Goal: Task Accomplishment & Management: Use online tool/utility

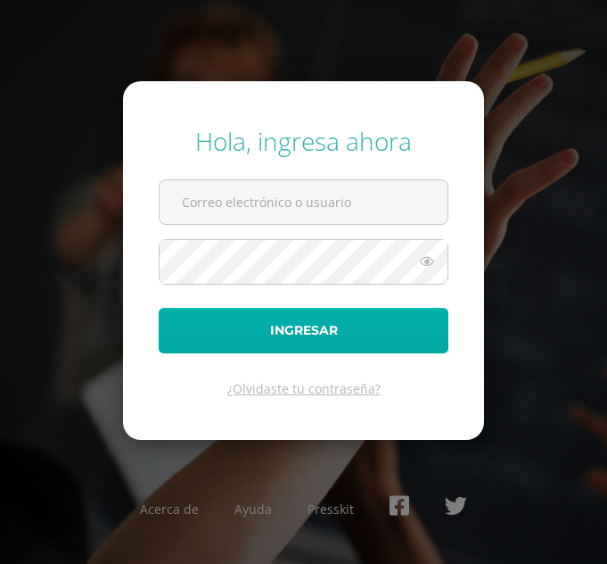
type input "[EMAIL_ADDRESS][DOMAIN_NAME]"
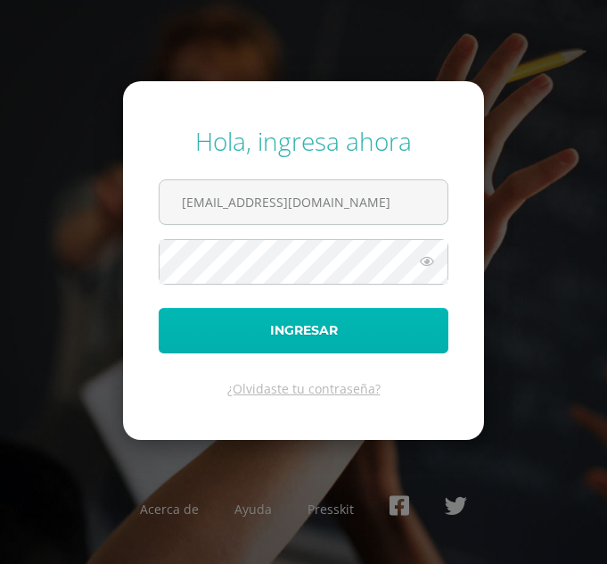
click at [285, 323] on button "Ingresar" at bounding box center [304, 330] width 290 height 45
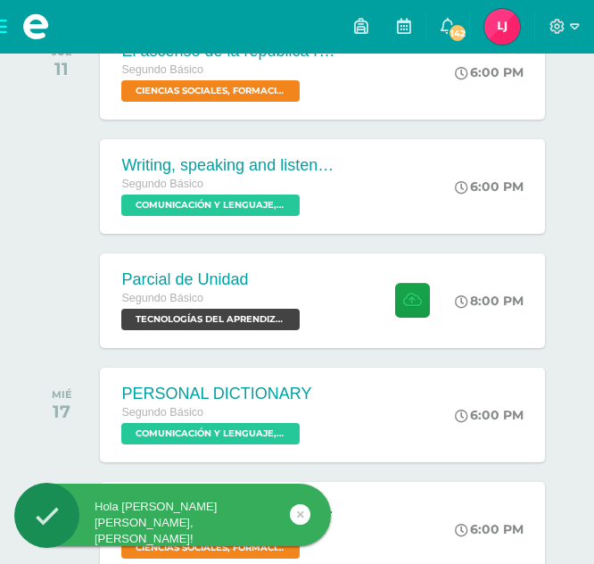
scroll to position [331, 0]
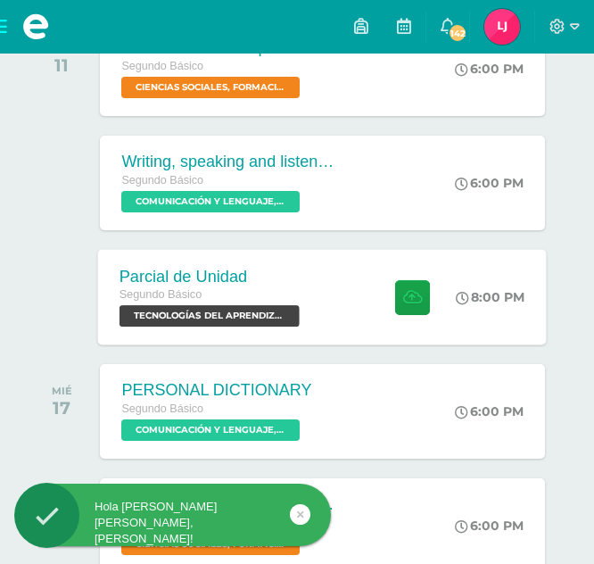
click at [258, 315] on span "TECNOLOGÍAS DEL APRENDIZAJE Y LA COMUNICACIÓN 'Sección B'" at bounding box center [210, 315] width 180 height 21
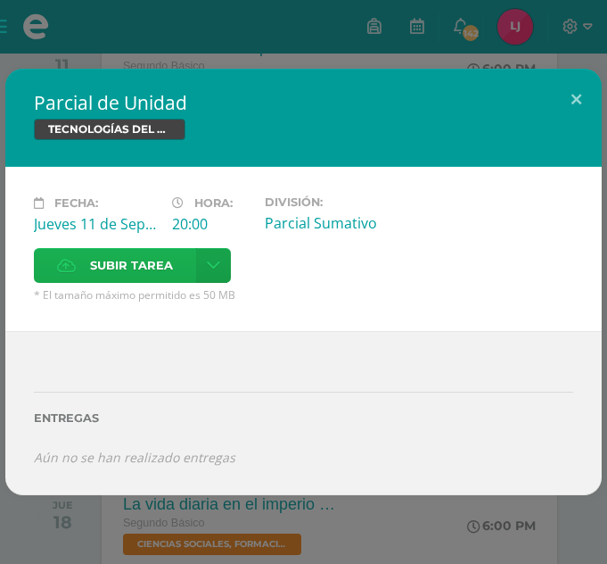
click at [154, 271] on span "Subir tarea" at bounding box center [131, 265] width 83 height 33
click at [0, 0] on input "Subir tarea" at bounding box center [0, 0] width 0 height 0
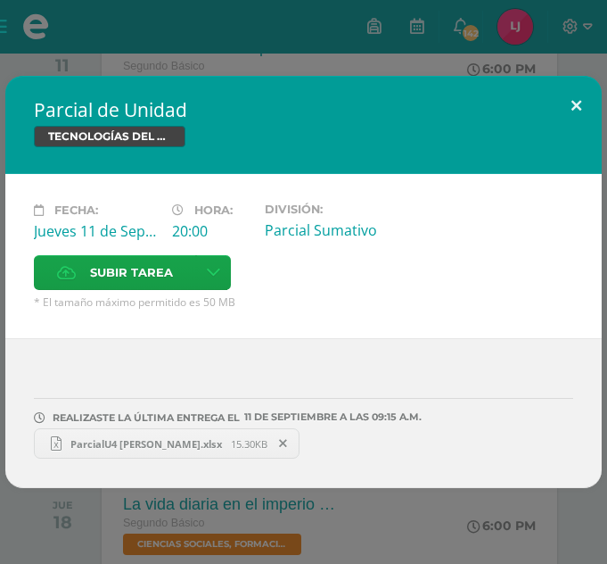
click at [578, 91] on button at bounding box center [576, 106] width 51 height 61
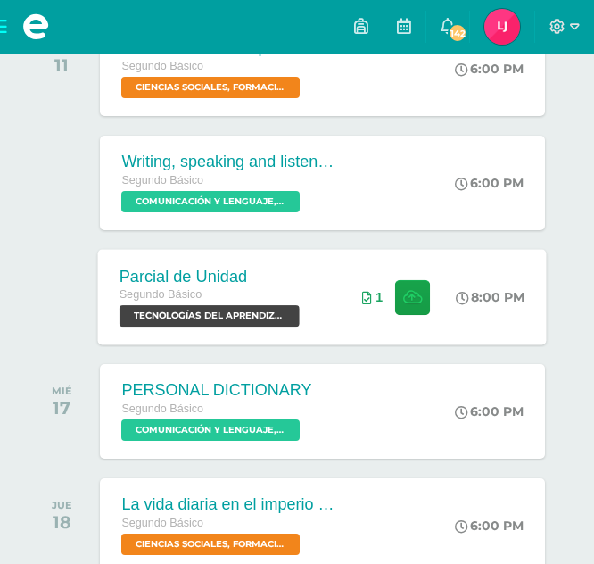
click at [262, 318] on span "TECNOLOGÍAS DEL APRENDIZAJE Y LA COMUNICACIÓN 'Sección B'" at bounding box center [210, 315] width 180 height 21
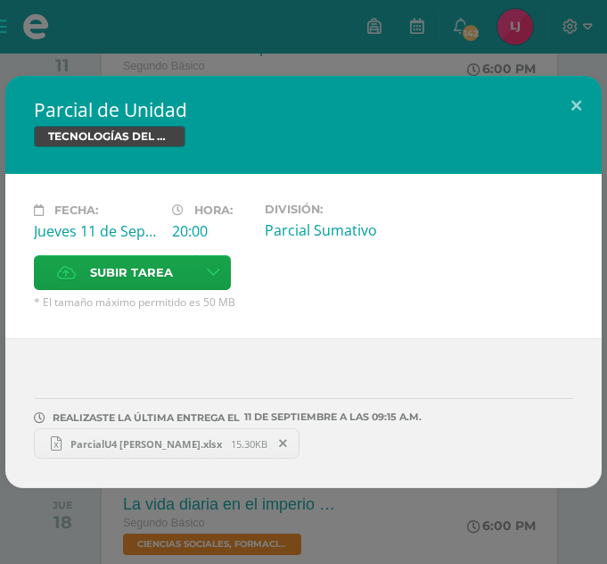
click at [197, 444] on span "ParcialU4 [PERSON_NAME].xlsx" at bounding box center [146, 443] width 169 height 13
click at [186, 438] on span "ParcialU4 [PERSON_NAME].xlsx" at bounding box center [146, 443] width 169 height 13
click at [587, 100] on button at bounding box center [576, 106] width 51 height 61
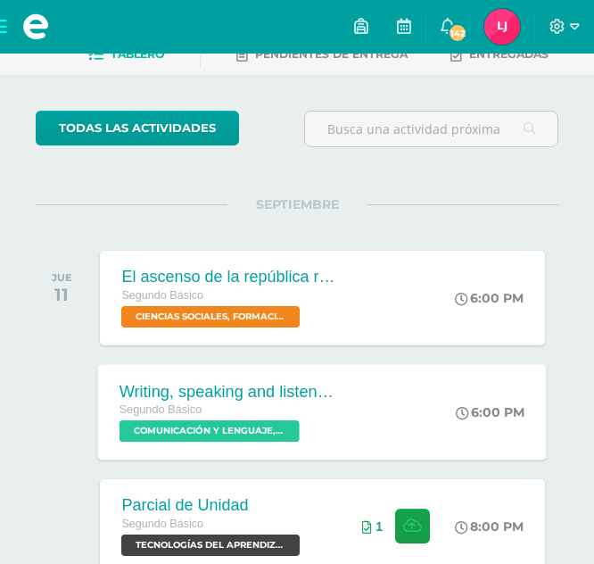
scroll to position [101, 0]
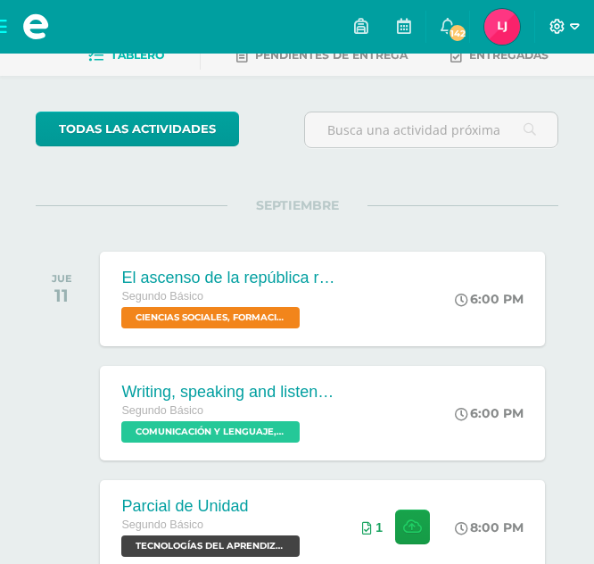
click at [570, 24] on icon at bounding box center [575, 27] width 10 height 16
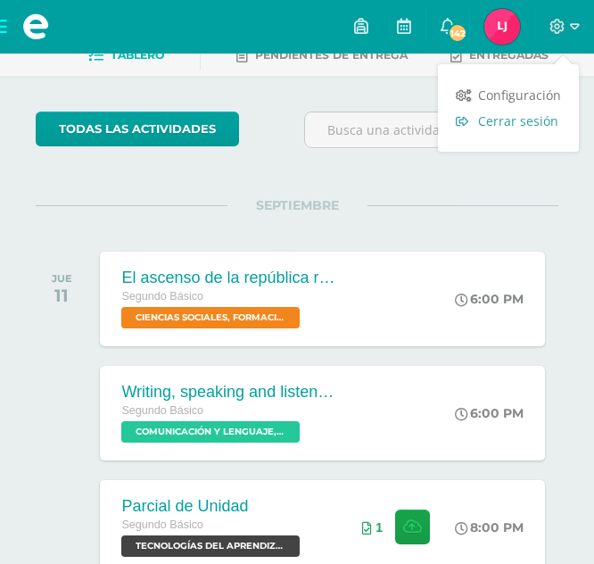
click at [530, 117] on span "Cerrar sesión" at bounding box center [518, 120] width 80 height 17
